Goal: Task Accomplishment & Management: Manage account settings

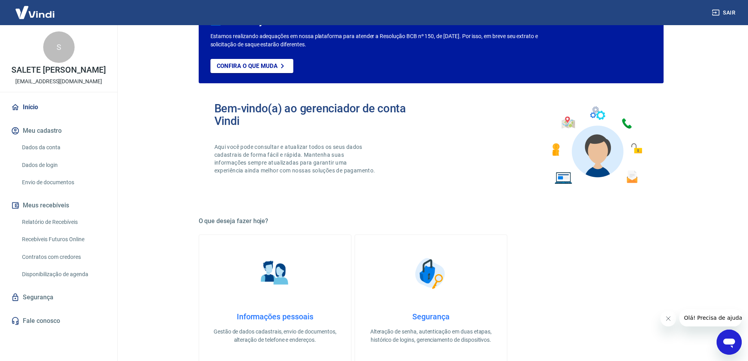
scroll to position [79, 0]
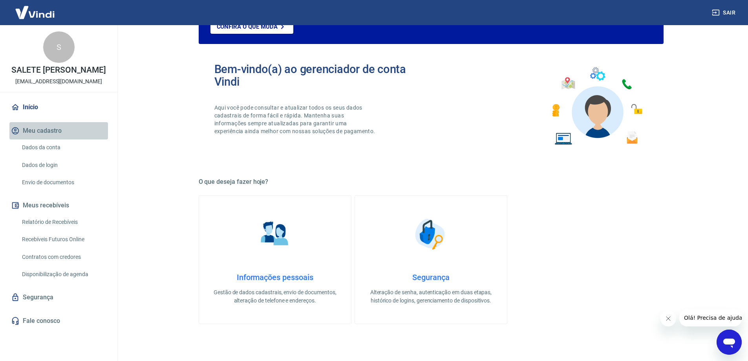
click at [40, 139] on button "Meu cadastro" at bounding box center [58, 130] width 99 height 17
click at [38, 153] on link "Dados da conta" at bounding box center [63, 147] width 89 height 16
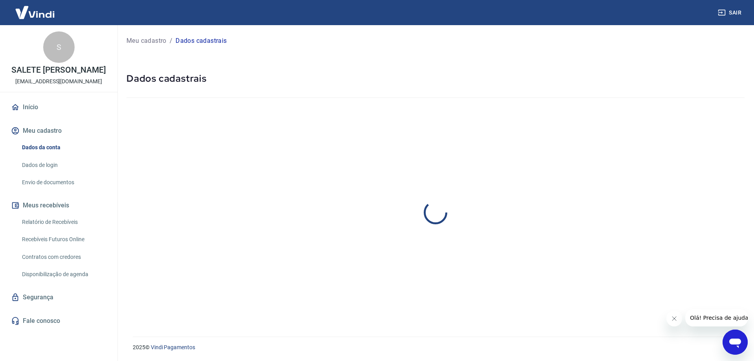
select select "PR"
select select "business"
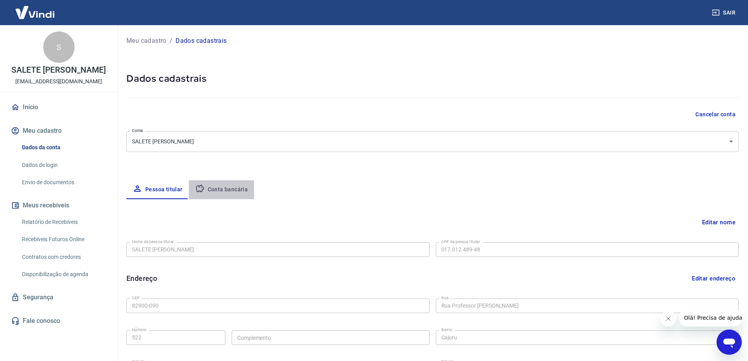
click at [225, 194] on button "Conta bancária" at bounding box center [222, 189] width 66 height 19
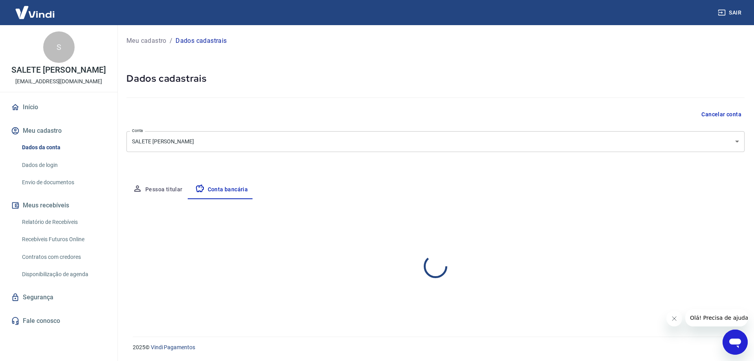
select select "1"
click at [47, 172] on link "Dados de login" at bounding box center [63, 165] width 89 height 16
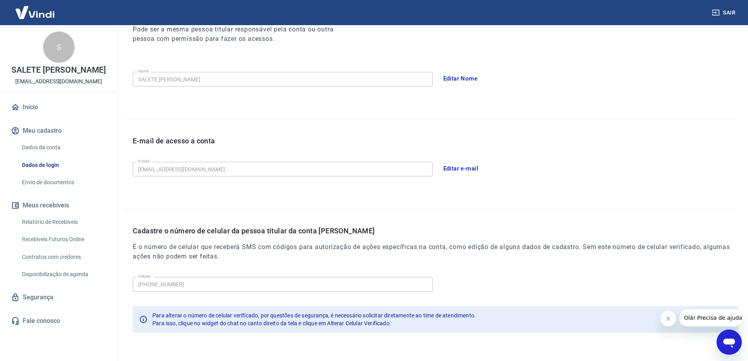
scroll to position [142, 0]
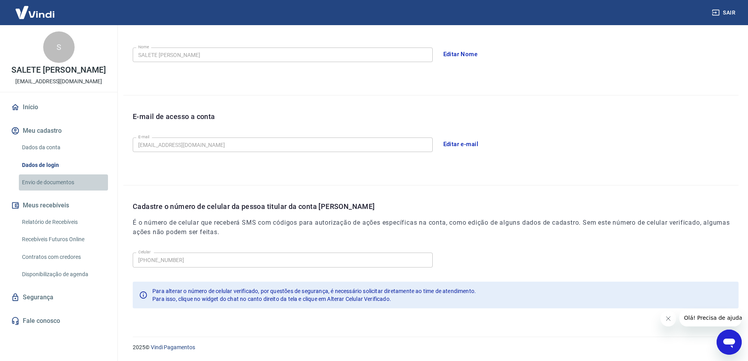
click at [63, 190] on link "Envio de documentos" at bounding box center [63, 182] width 89 height 16
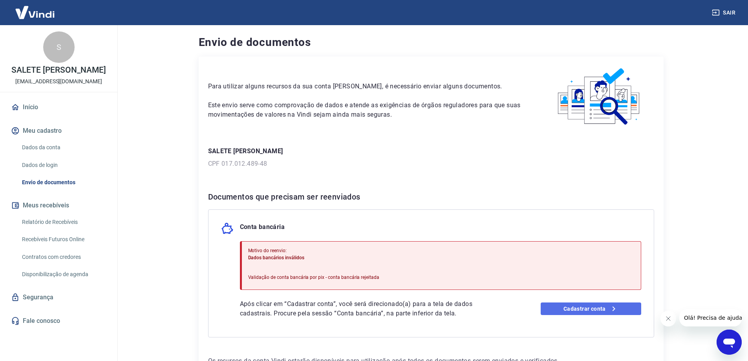
click at [580, 309] on link "Cadastrar conta" at bounding box center [591, 308] width 100 height 13
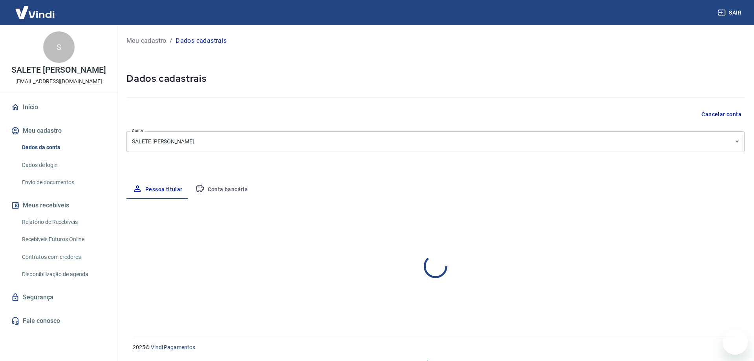
select select "PR"
select select "business"
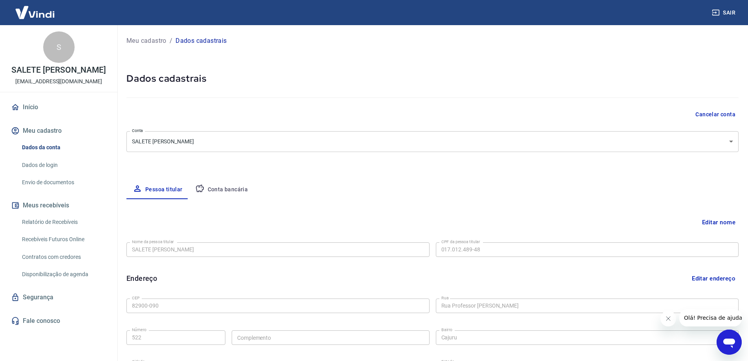
click at [225, 185] on button "Conta bancária" at bounding box center [222, 189] width 66 height 19
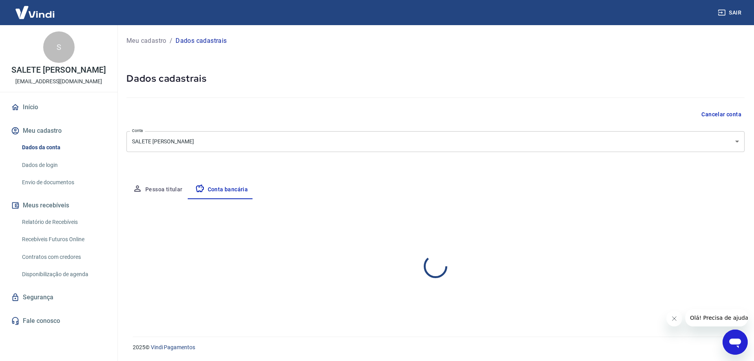
select select "1"
